Goal: Task Accomplishment & Management: Manage account settings

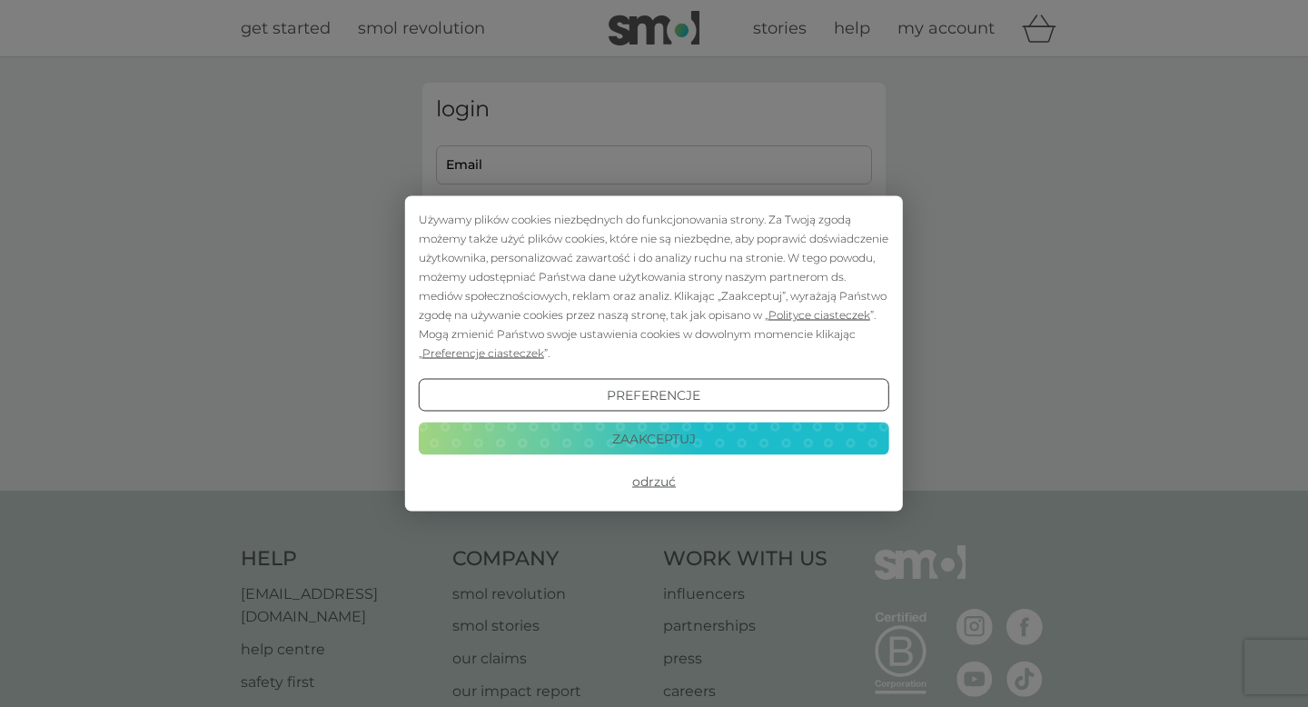
click at [661, 480] on button "Odrzuć" at bounding box center [654, 481] width 471 height 33
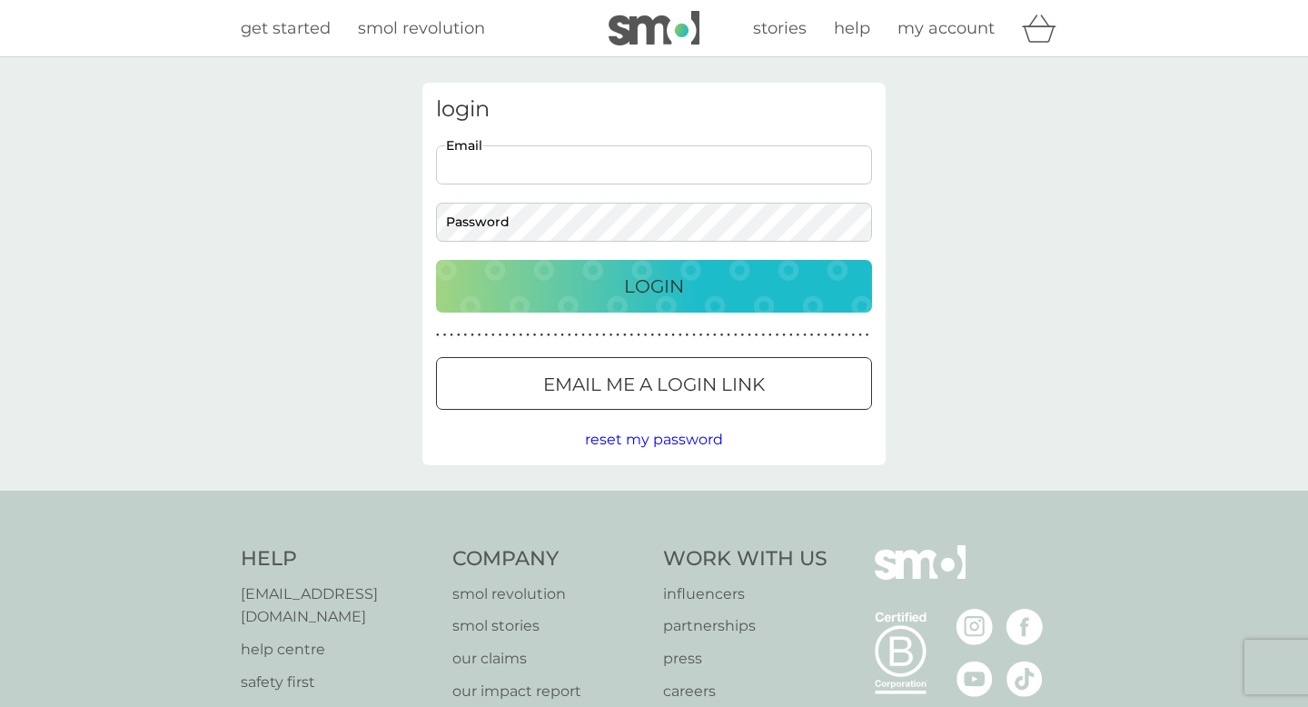
click at [532, 165] on input "Email" at bounding box center [654, 164] width 436 height 39
click at [522, 167] on input "Email" at bounding box center [654, 164] width 436 height 39
type input "nitka.af@gmail.com"
click at [657, 287] on p "Login" at bounding box center [654, 286] width 60 height 29
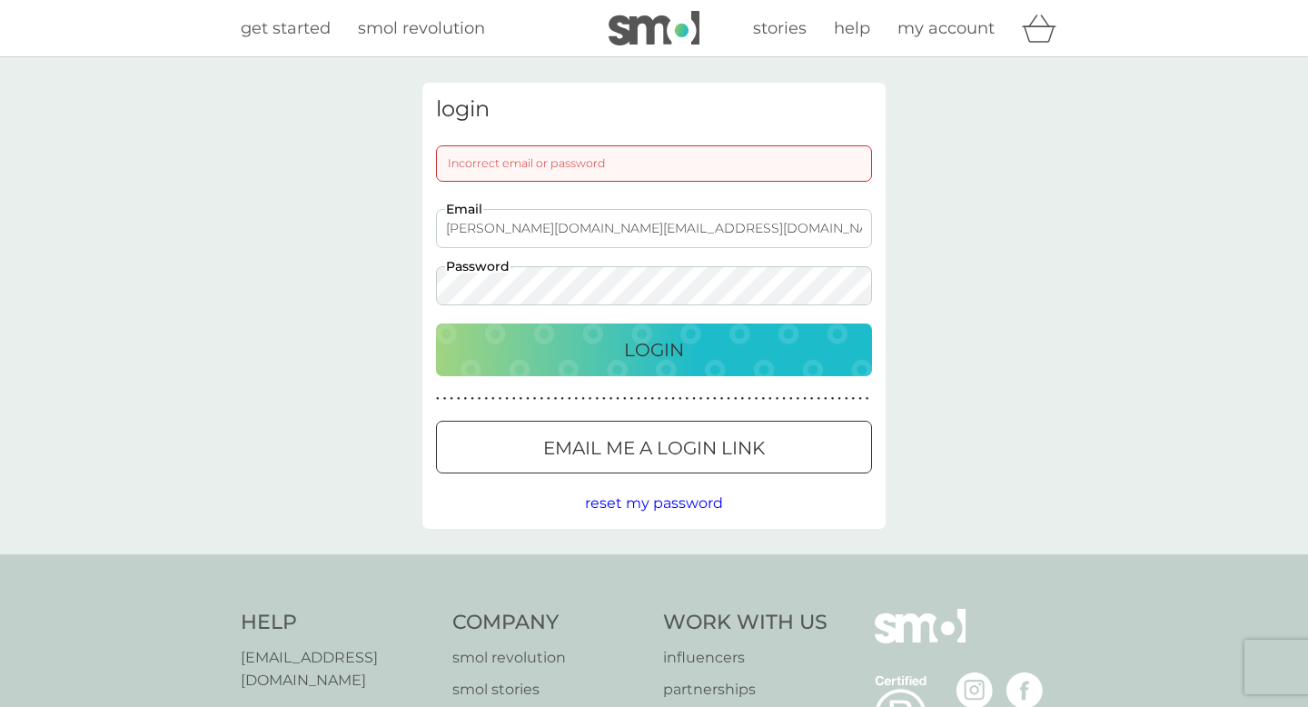
click at [436, 323] on button "Login" at bounding box center [654, 349] width 436 height 53
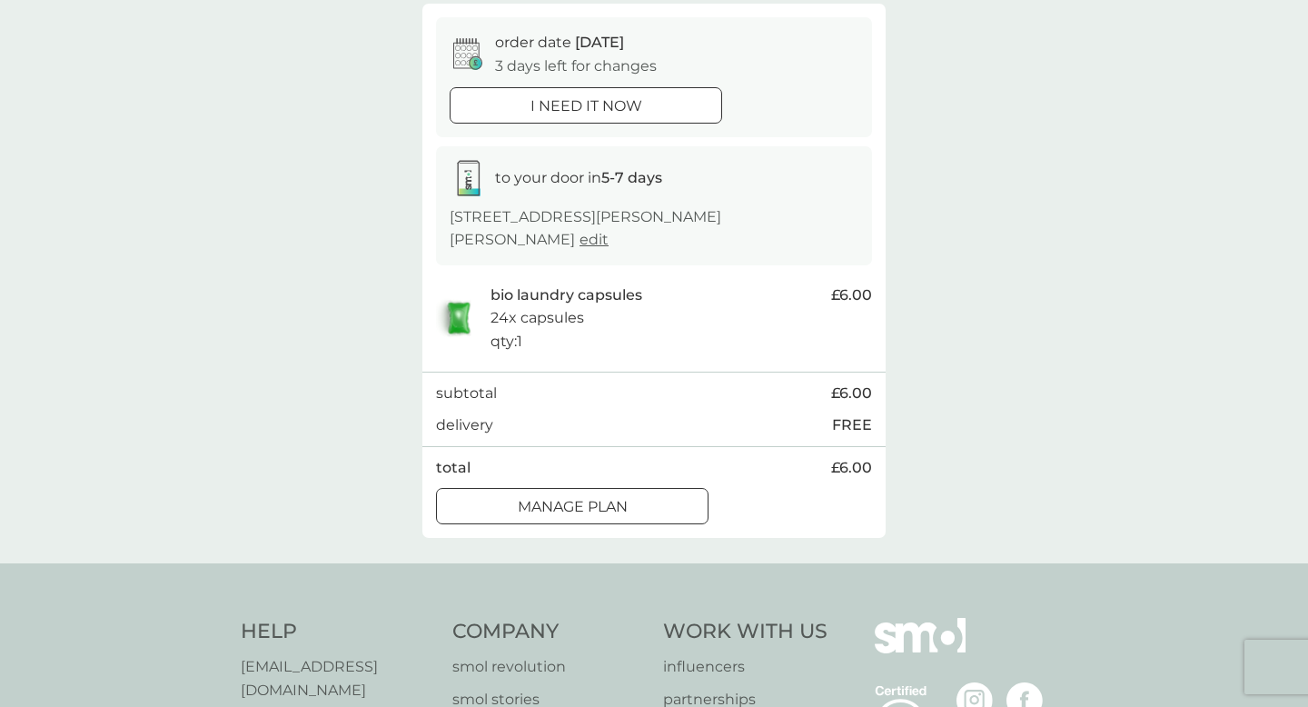
scroll to position [166, 0]
click at [622, 493] on p "Manage plan" at bounding box center [573, 505] width 110 height 24
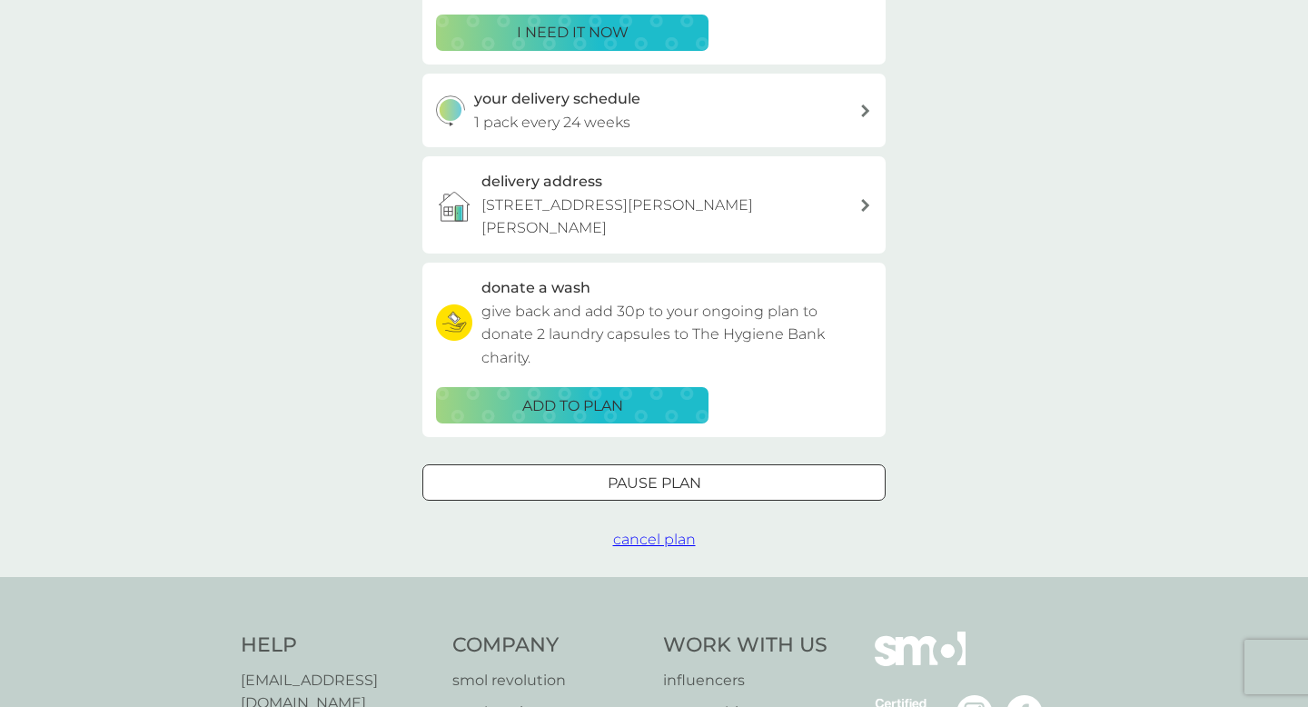
scroll to position [378, 0]
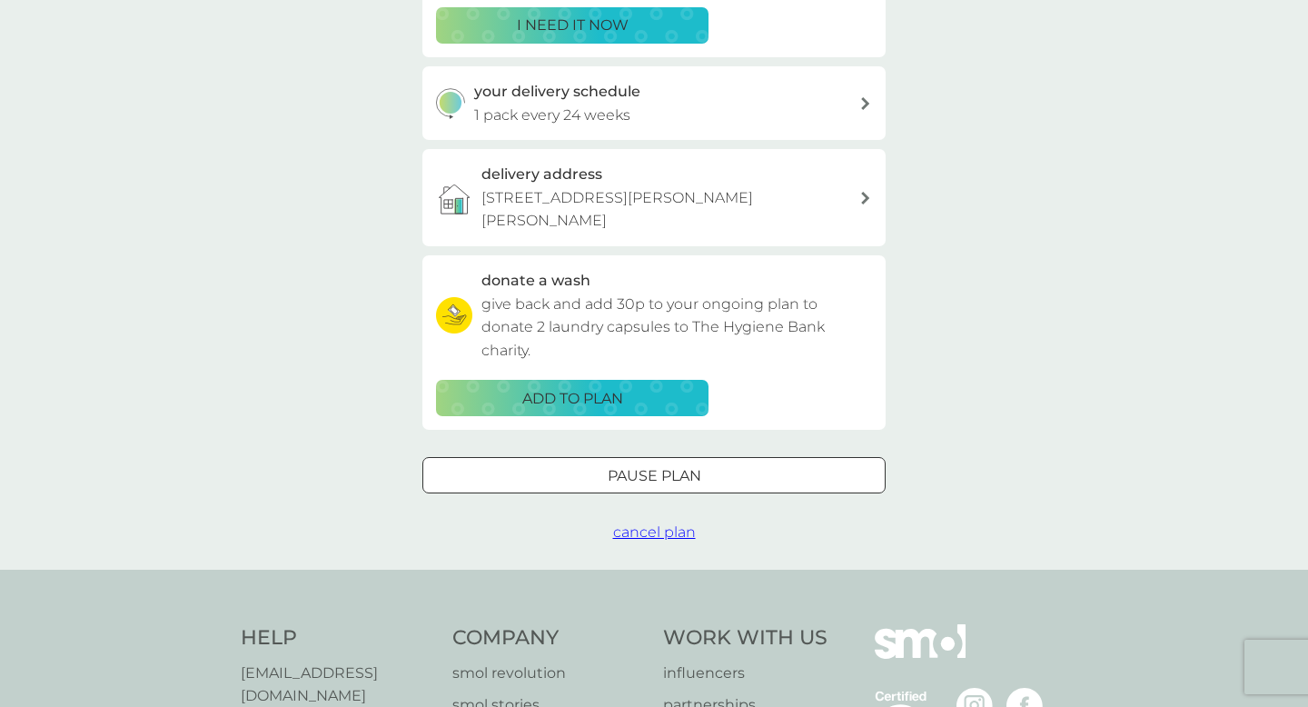
click at [649, 467] on div at bounding box center [654, 474] width 15 height 15
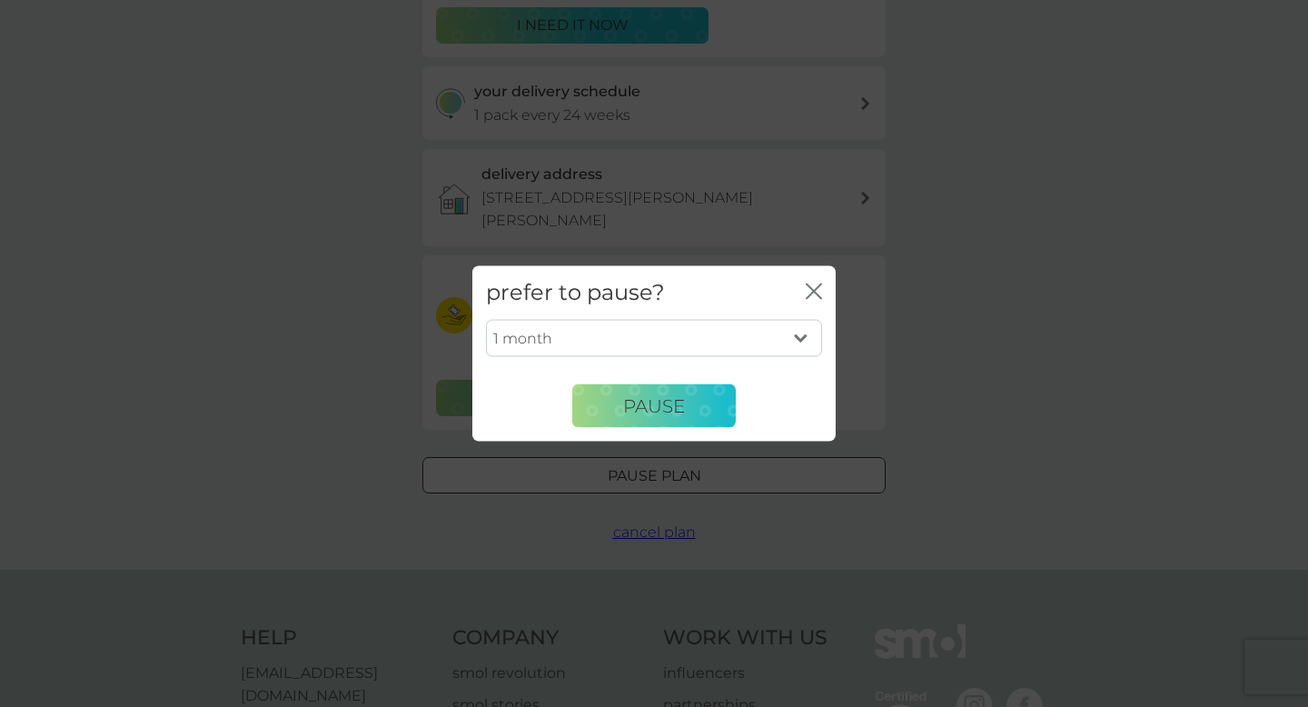
click at [798, 342] on select "1 month 2 months 3 months 4 months 5 months 6 months" at bounding box center [654, 338] width 336 height 38
select select "4"
click at [486, 319] on select "1 month 2 months 3 months 4 months 5 months 6 months" at bounding box center [654, 338] width 336 height 38
click at [653, 396] on span "Pause" at bounding box center [654, 405] width 62 height 22
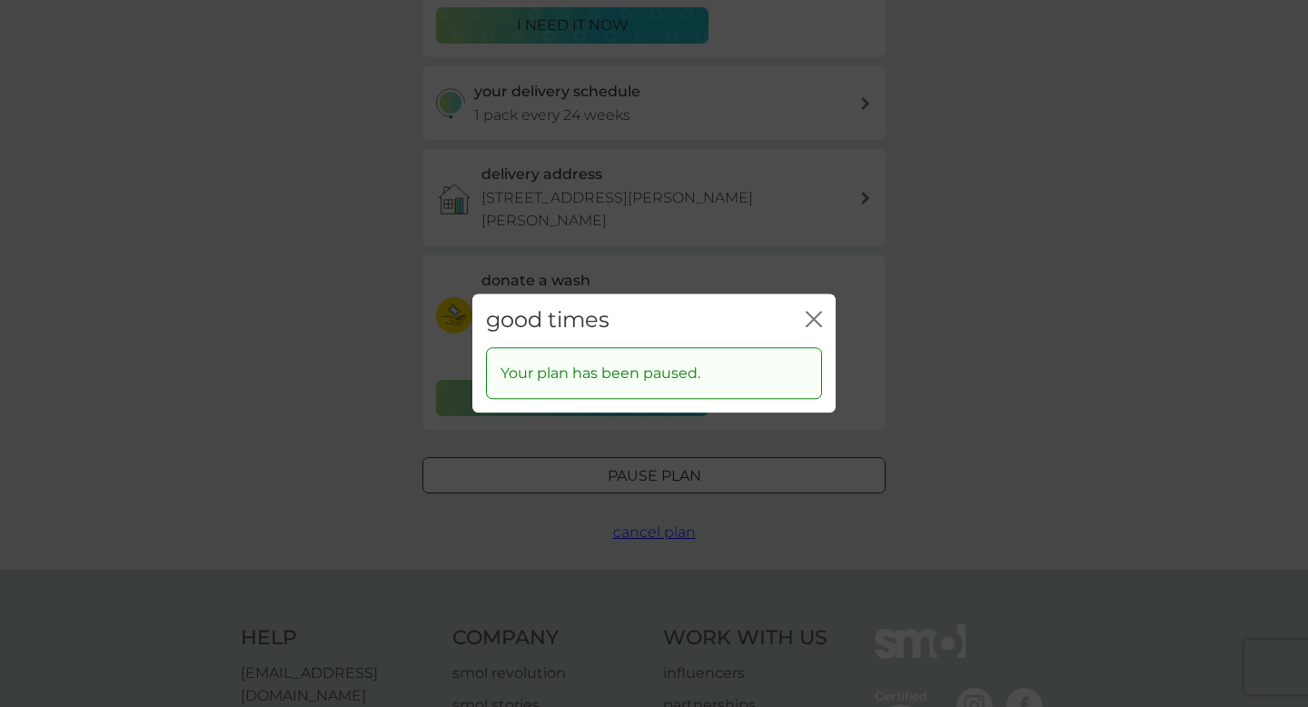
click at [819, 315] on icon "close" at bounding box center [814, 319] width 16 height 16
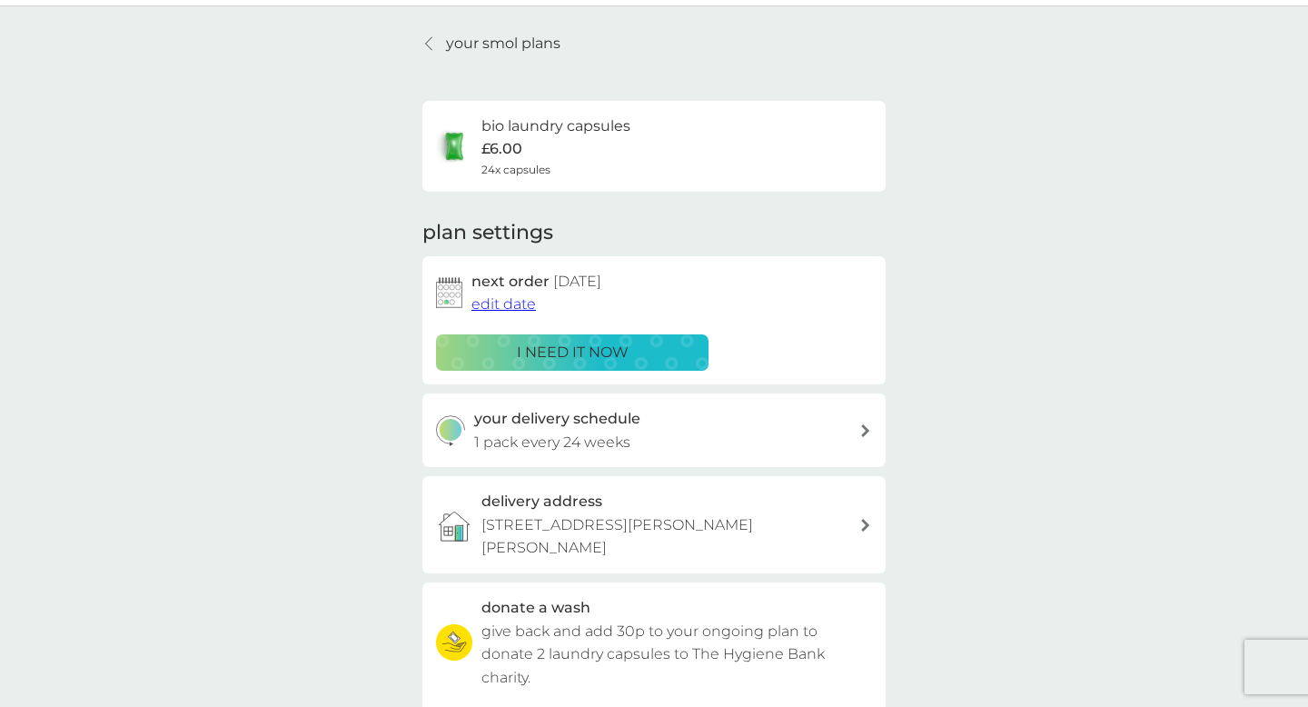
scroll to position [0, 0]
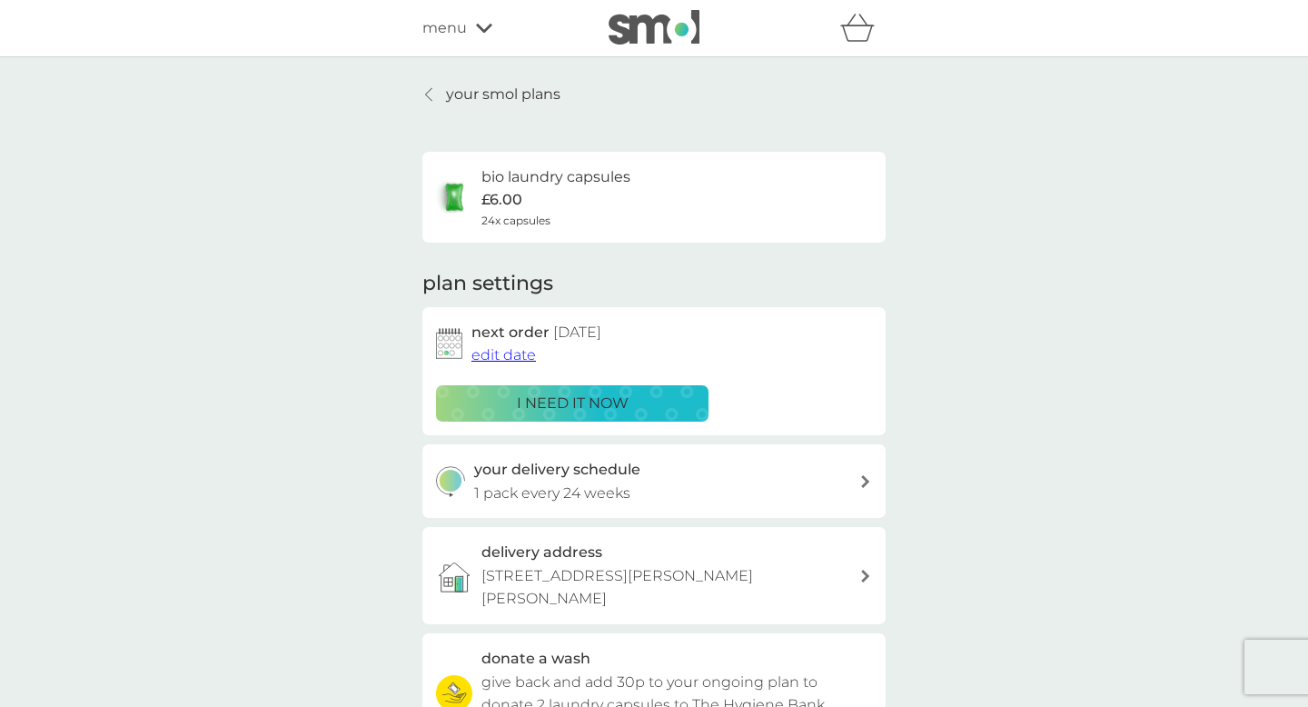
click at [461, 94] on p "your smol plans" at bounding box center [503, 95] width 114 height 24
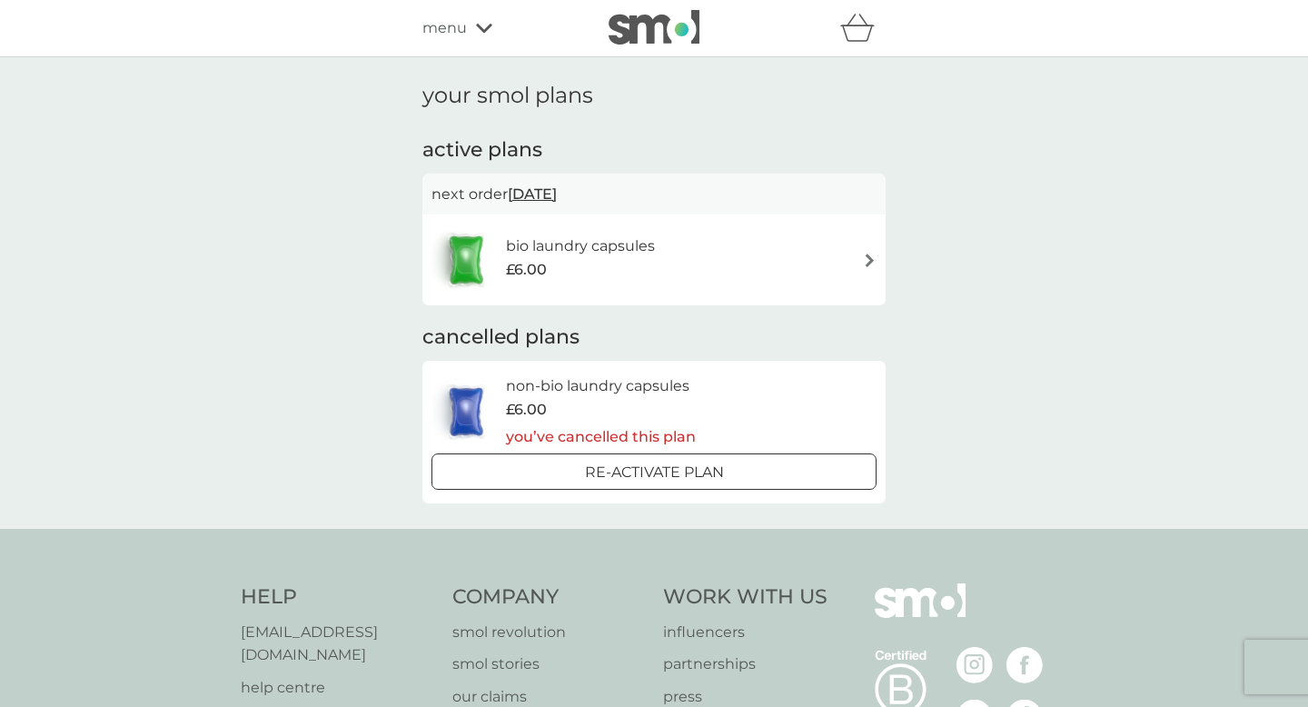
click at [480, 33] on icon at bounding box center [484, 28] width 16 height 11
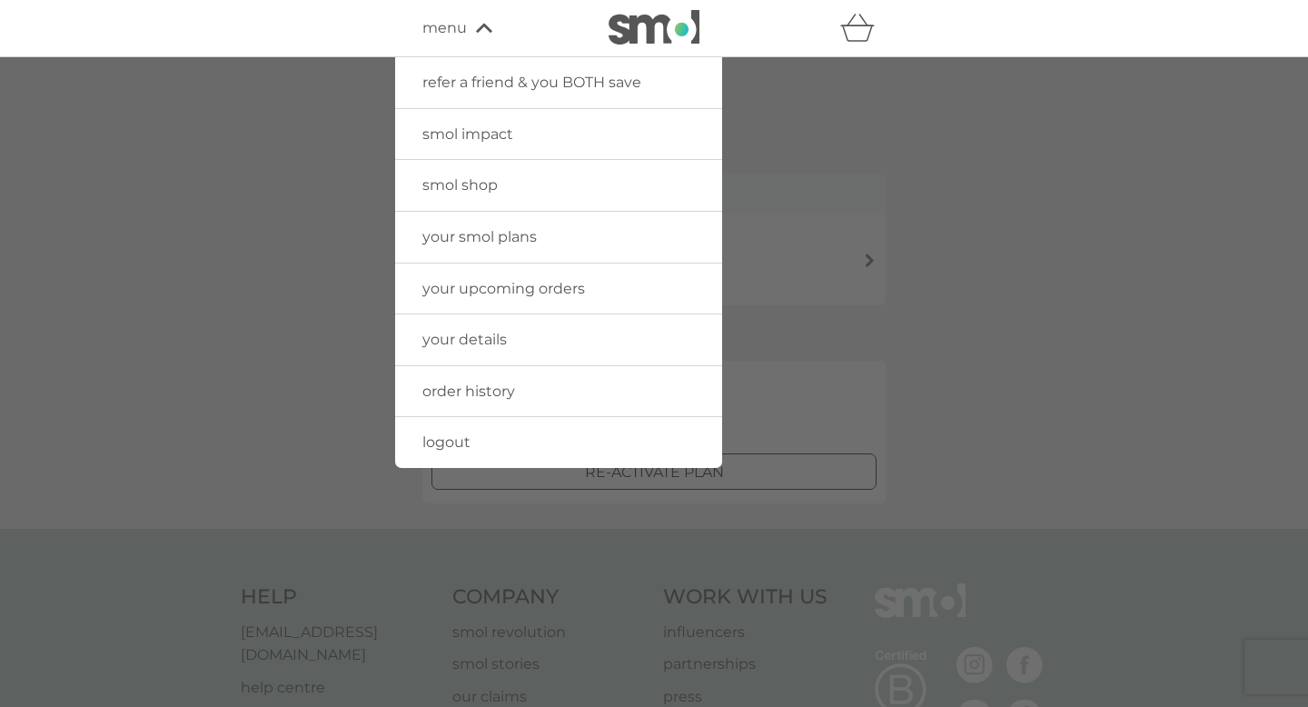
click at [449, 435] on span "logout" at bounding box center [446, 441] width 48 height 17
